Goal: Download file/media

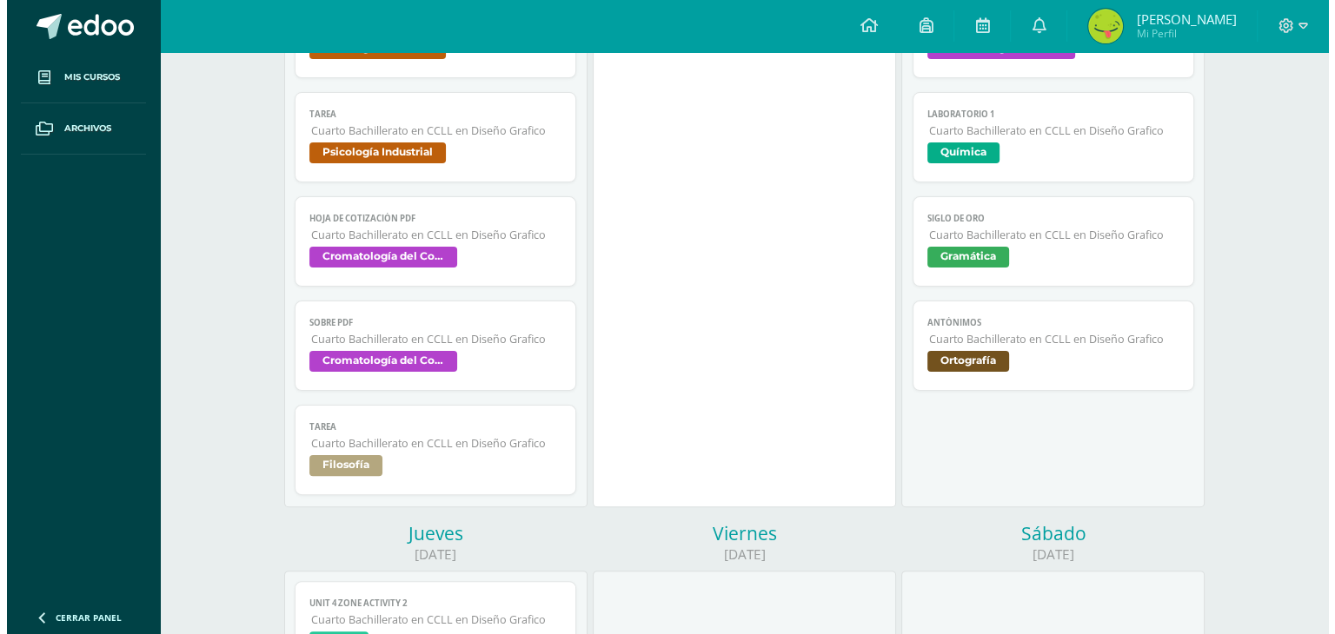
scroll to position [360, 0]
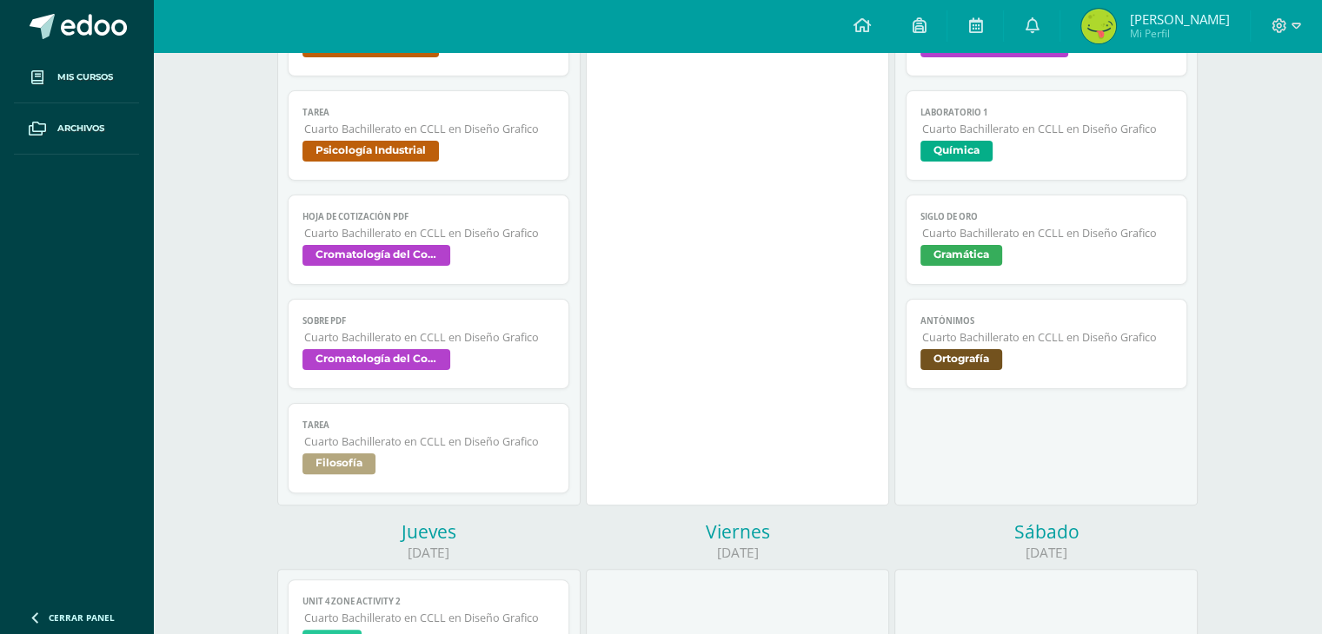
click at [478, 335] on span "Cuarto Bachillerato en CCLL en Diseño Grafico" at bounding box center [429, 337] width 251 height 15
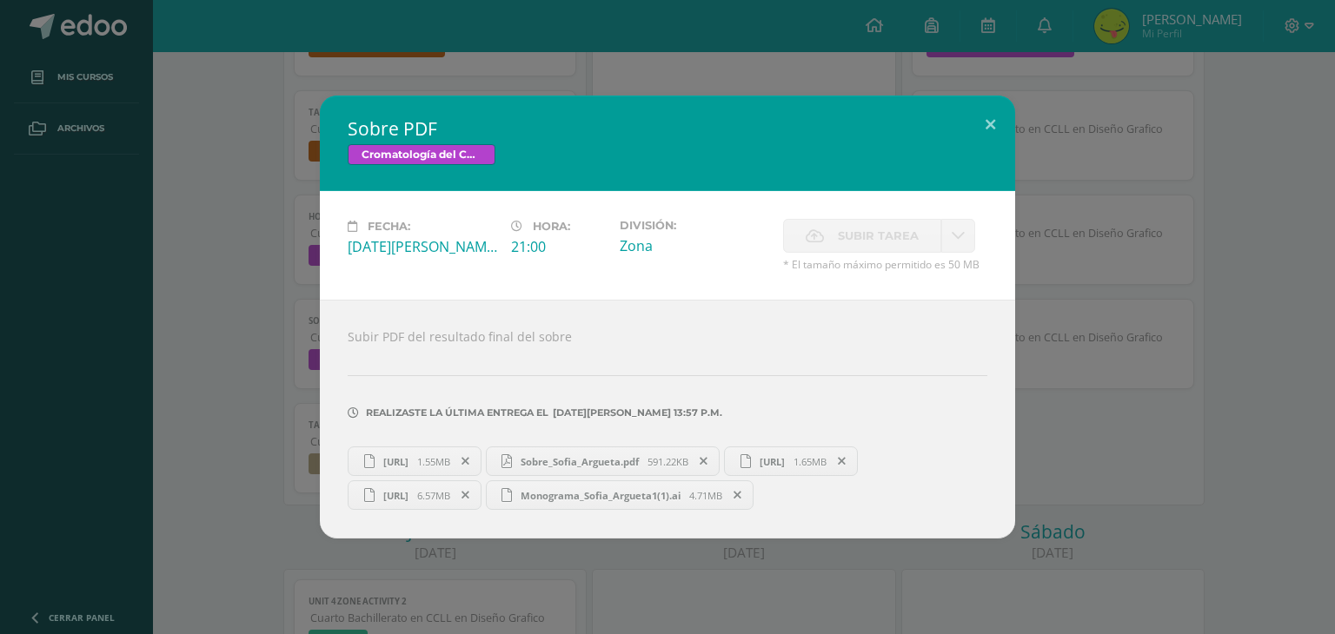
click at [192, 501] on div "Sobre PDF Cromatología del Color Fecha: [DATE][PERSON_NAME] Hora: 21:00 Divisió…" at bounding box center [667, 317] width 1321 height 443
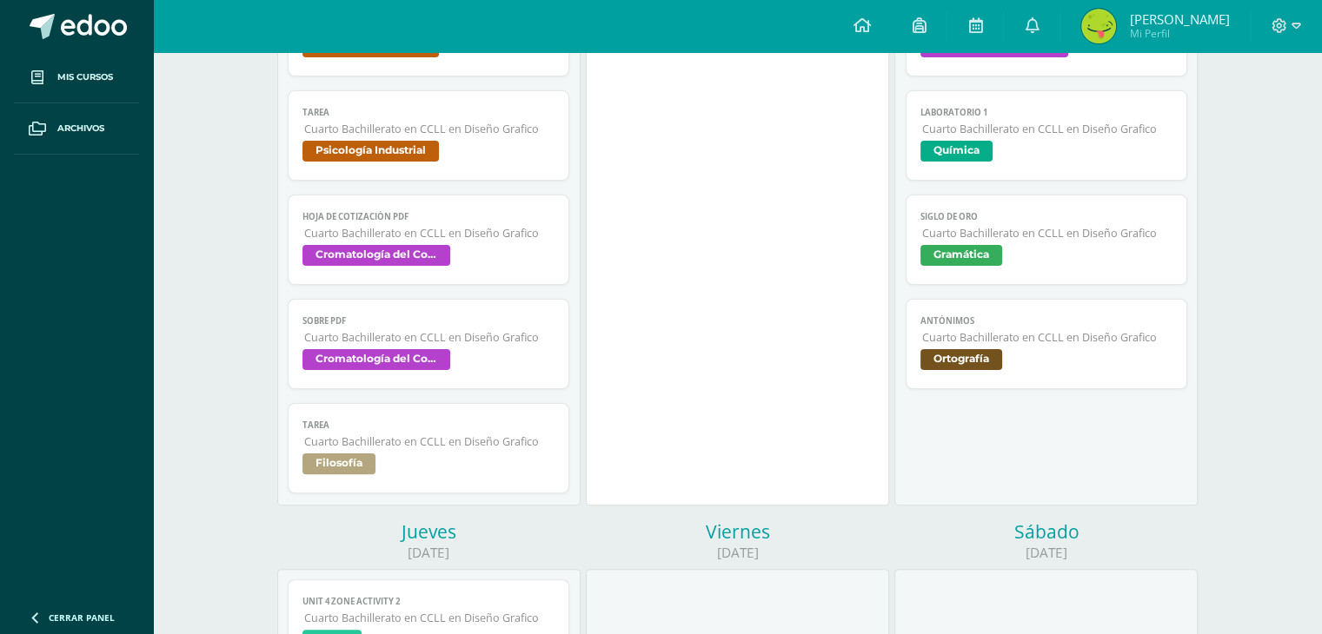
click at [443, 343] on span "Cuarto Bachillerato en CCLL en Diseño Grafico" at bounding box center [429, 337] width 251 height 15
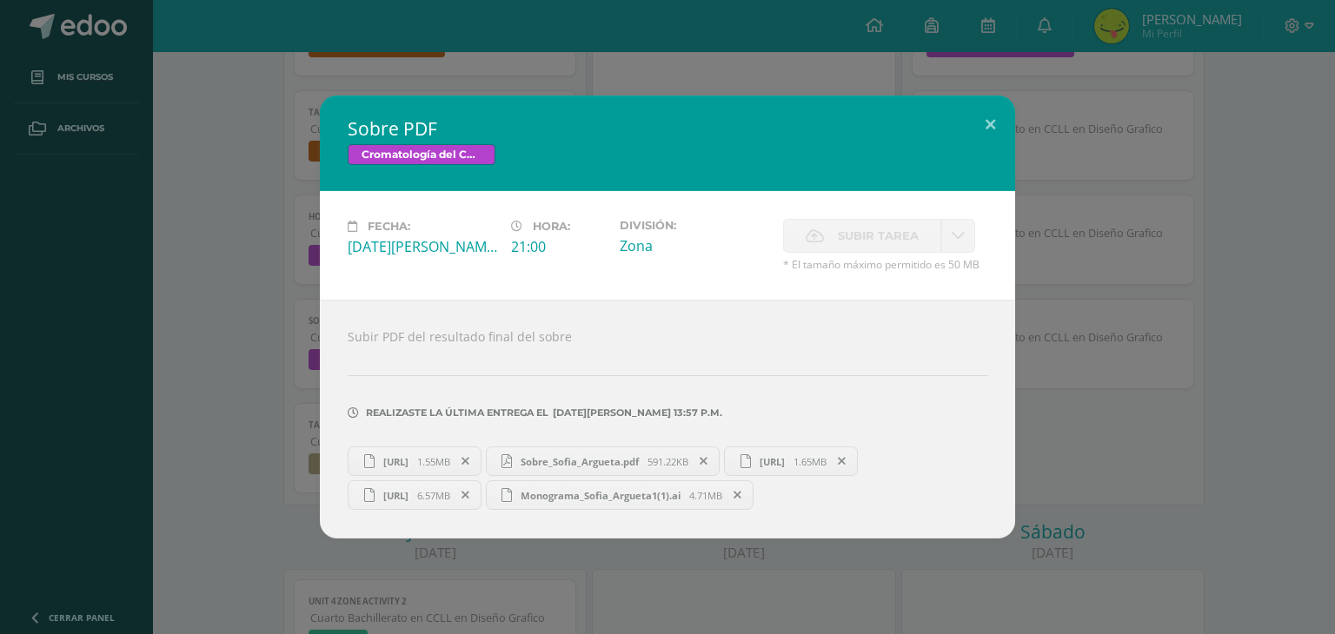
click at [417, 455] on span "[URL]" at bounding box center [396, 461] width 43 height 13
click at [417, 489] on span "[URL]" at bounding box center [396, 495] width 43 height 13
click at [794, 468] on span "1.65MB" at bounding box center [810, 461] width 33 height 13
click at [512, 502] on span "Monograma_Sofia_Argueta1(1).ai" at bounding box center [600, 495] width 177 height 13
click at [1325, 253] on div "Sobre PDF Cromatología del Color Fecha: [DATE][PERSON_NAME] Hora: 21:00 Divisió…" at bounding box center [667, 317] width 1321 height 443
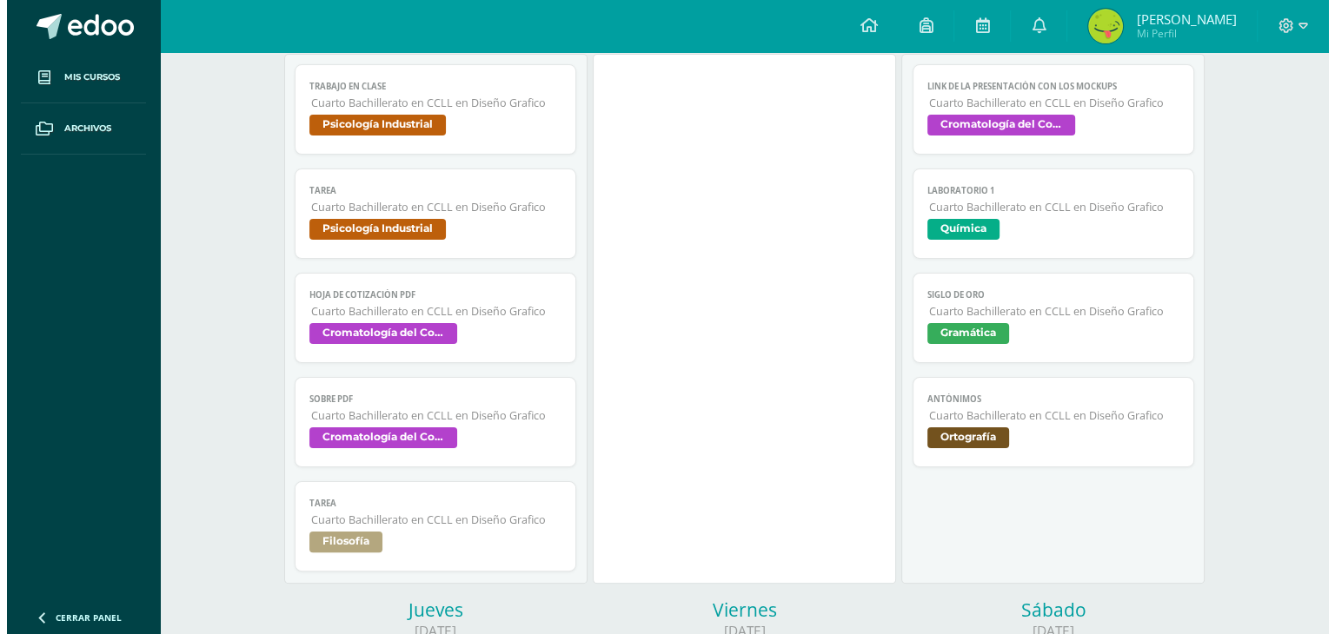
scroll to position [271, 0]
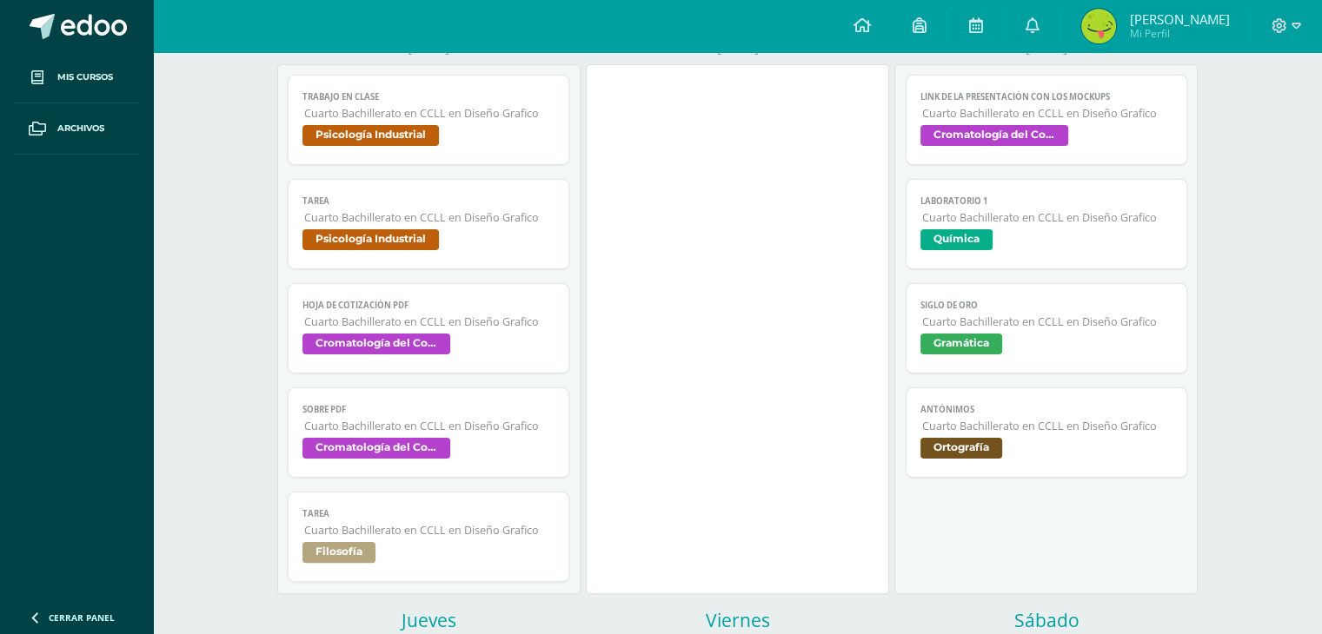
click at [1024, 103] on span "Link de la presentación con los mockups" at bounding box center [1046, 96] width 253 height 11
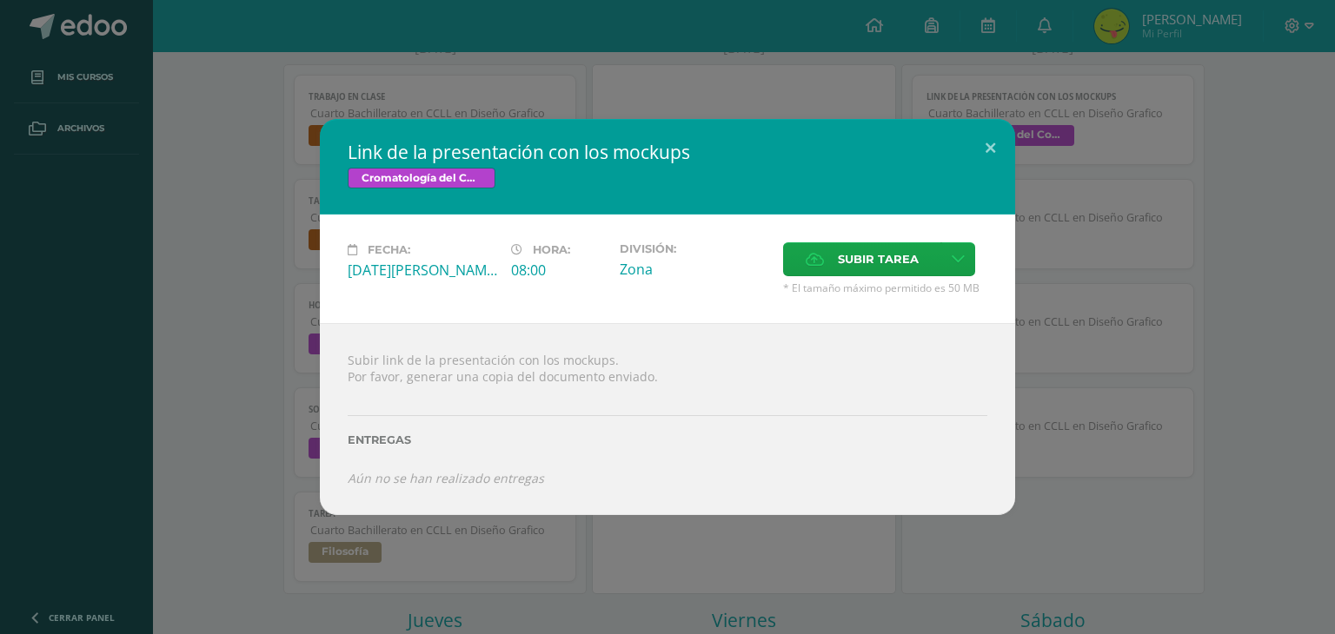
click at [241, 310] on div "Link de la presentación con los mockups Cromatología del Color Fecha: [DATE][PE…" at bounding box center [667, 317] width 1321 height 396
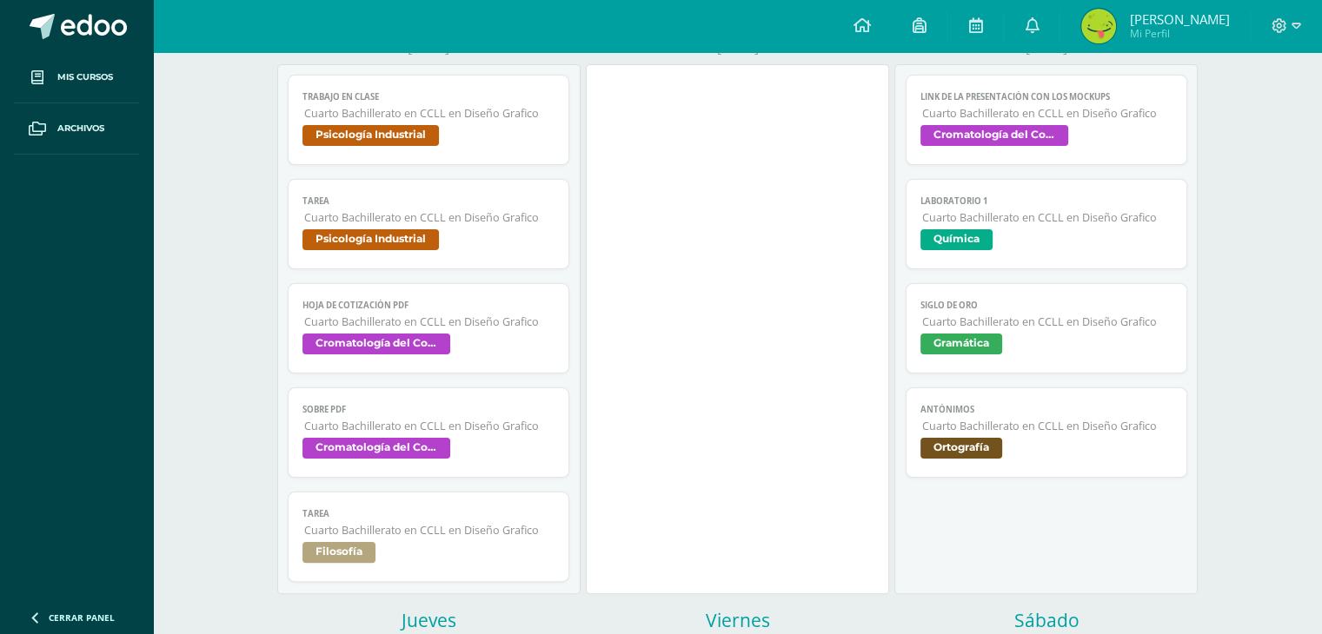
click at [427, 335] on span "Cromatología del Color" at bounding box center [376, 344] width 148 height 21
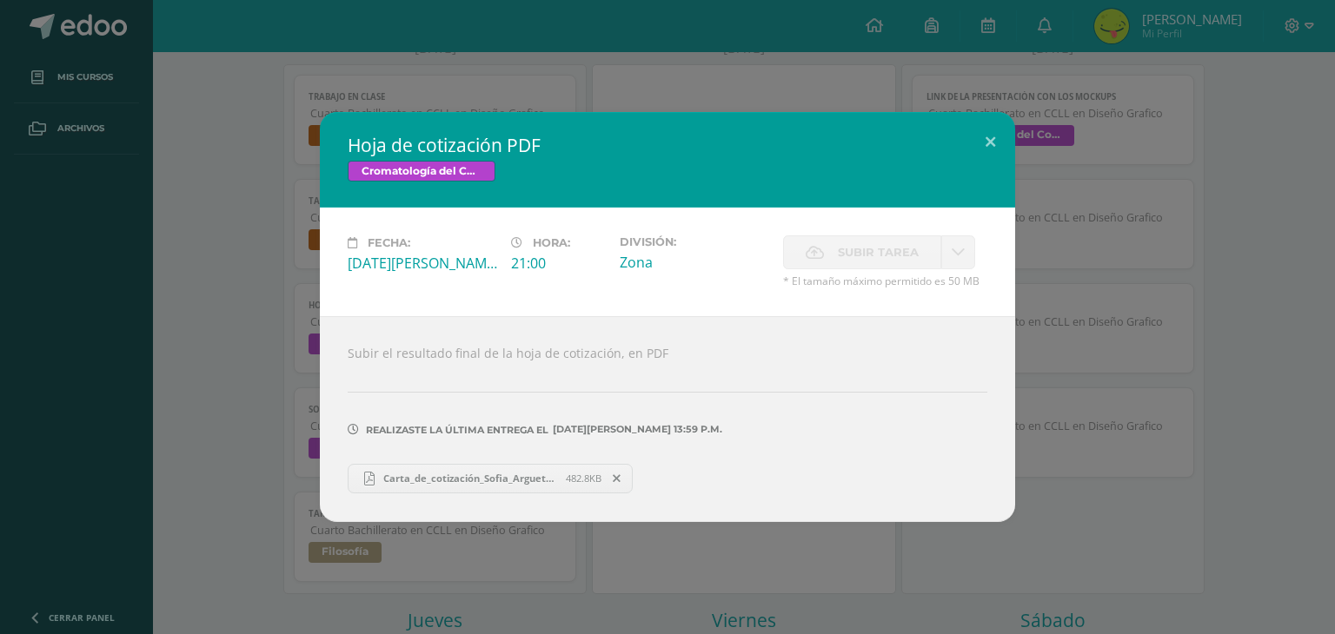
click at [504, 466] on link "Carta_de_cotización_Sofia_Argueta.pdf 482.8KB" at bounding box center [490, 479] width 285 height 30
